Goal: Information Seeking & Learning: Learn about a topic

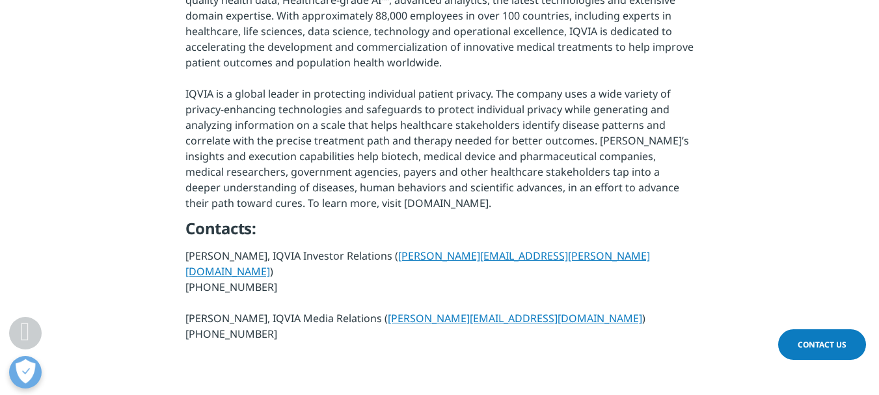
scroll to position [1162, 0]
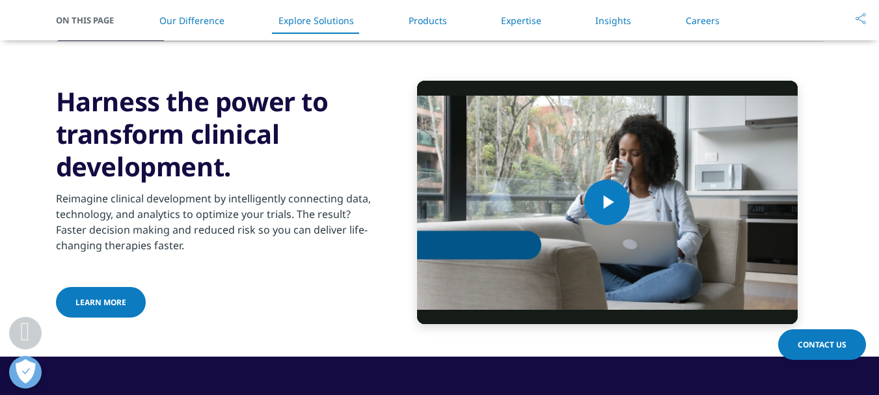
scroll to position [1613, 0]
